Goal: Information Seeking & Learning: Learn about a topic

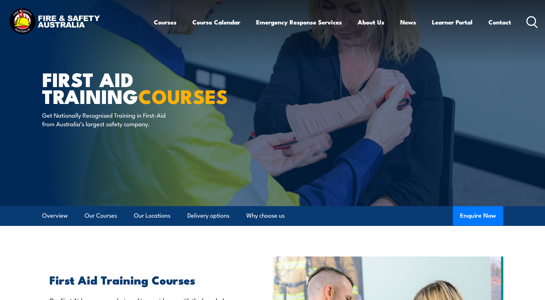
click at [530, 25] on circle at bounding box center [531, 21] width 9 height 9
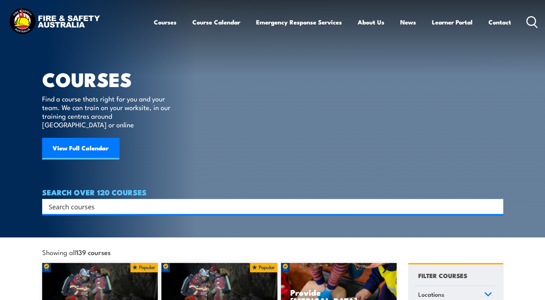
click at [262, 201] on input "Search input" at bounding box center [268, 206] width 439 height 11
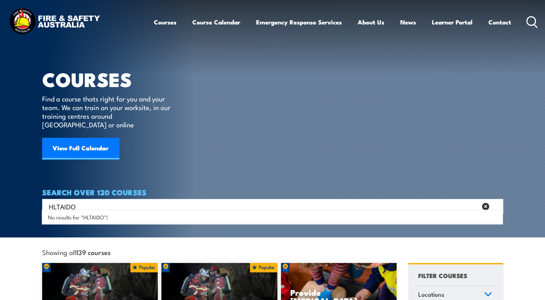
click at [126, 201] on input "HLTAIDO" at bounding box center [263, 206] width 429 height 11
type input "HLTAID011"
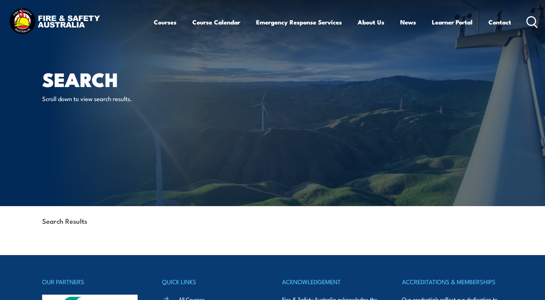
click at [527, 20] on icon at bounding box center [532, 22] width 12 height 12
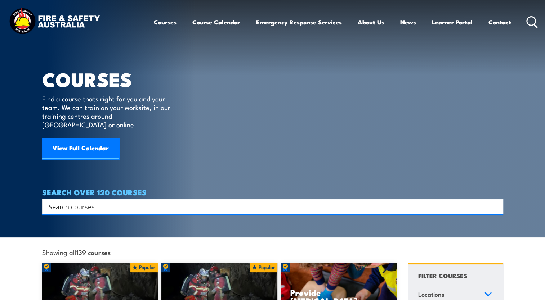
click at [228, 201] on input "Search input" at bounding box center [268, 206] width 439 height 11
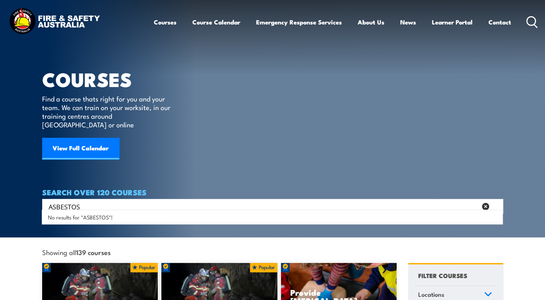
type input "ASBESTOS"
